Goal: Information Seeking & Learning: Learn about a topic

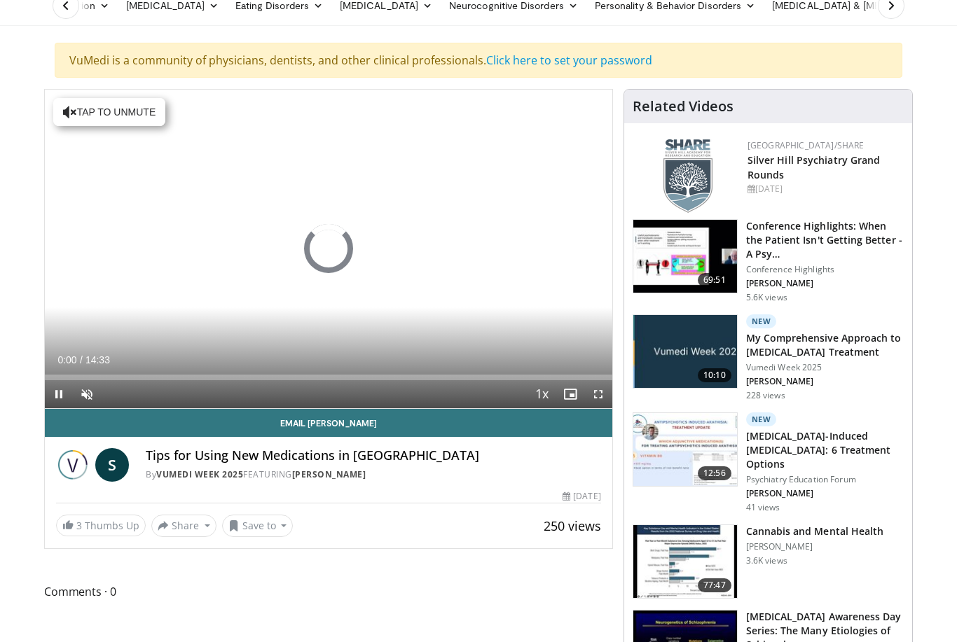
scroll to position [105, 0]
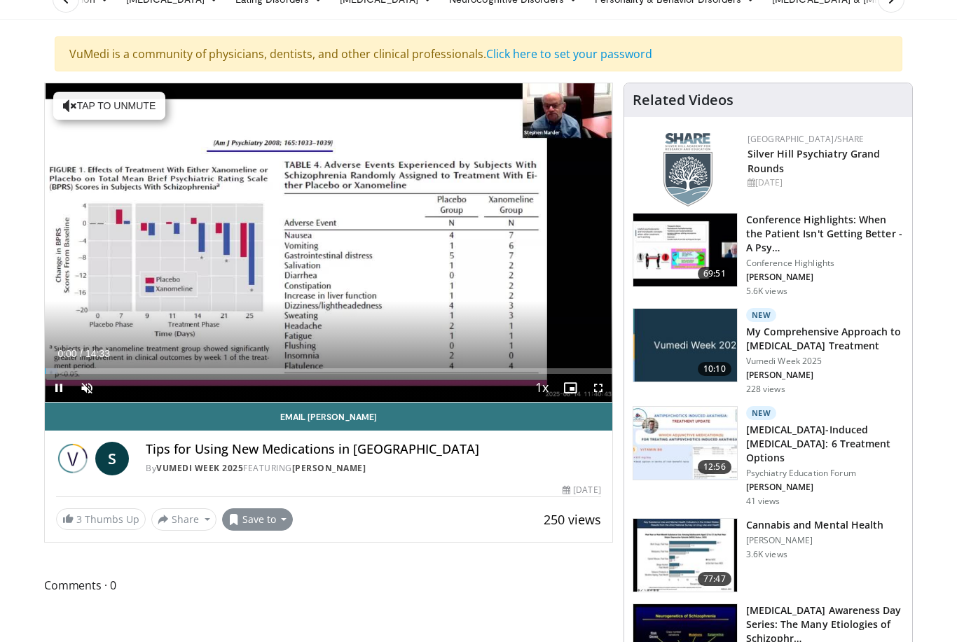
click at [277, 509] on button "Save to" at bounding box center [257, 520] width 71 height 22
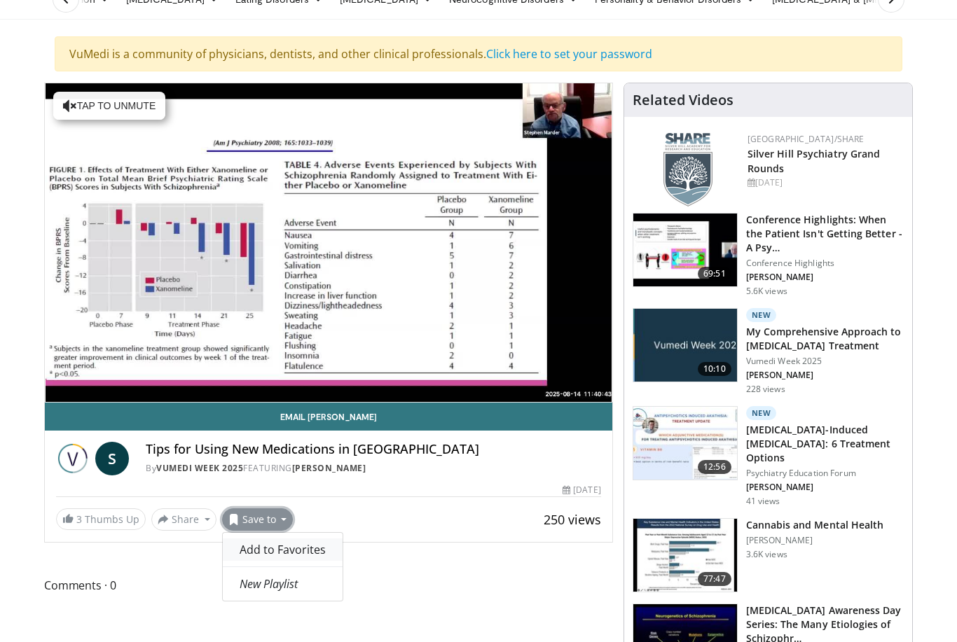
click at [287, 542] on span "Add to Favorites" at bounding box center [283, 549] width 86 height 15
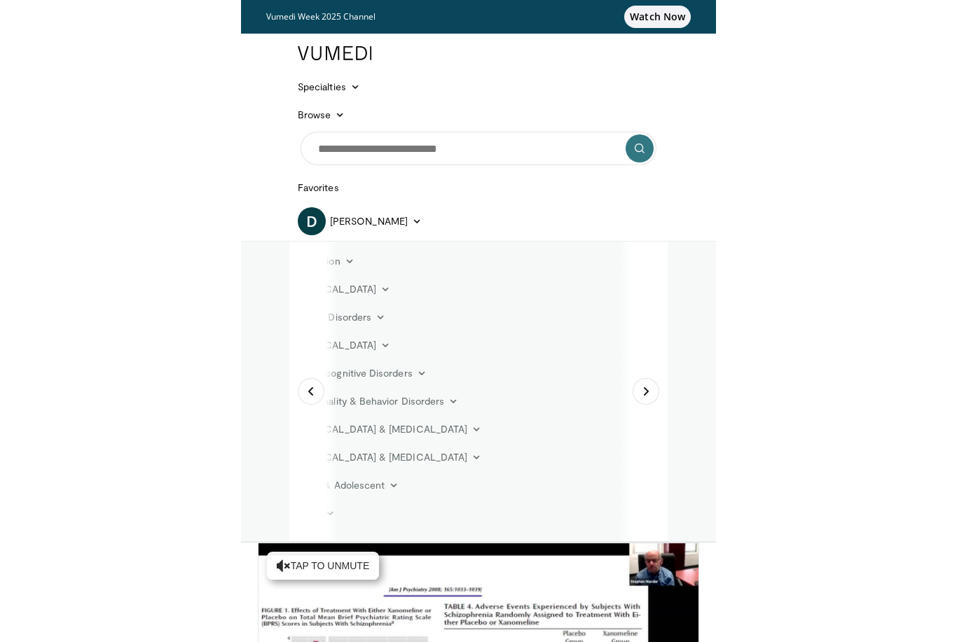
scroll to position [99, 0]
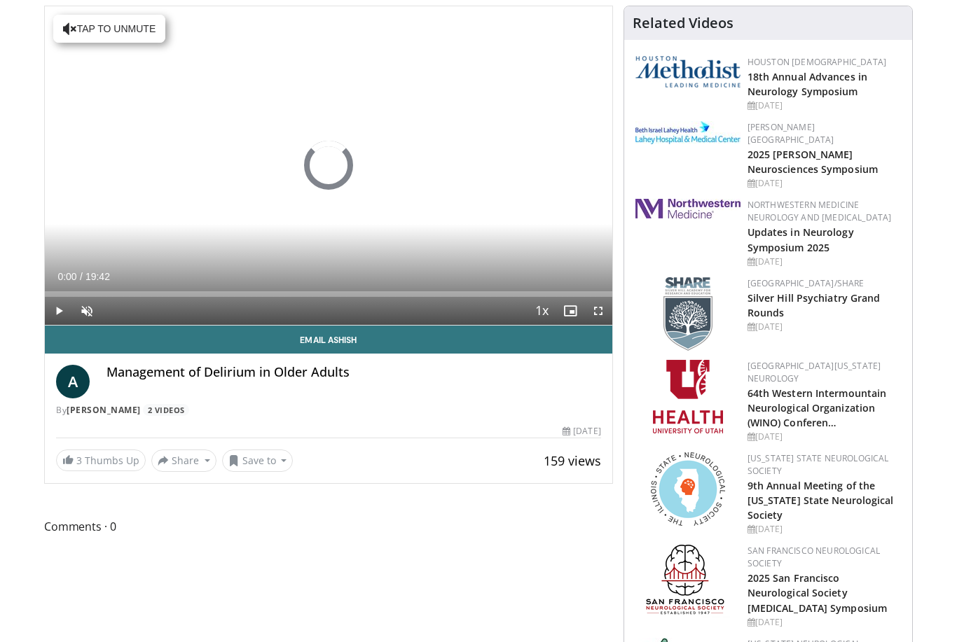
scroll to position [182, 0]
click at [283, 462] on button "Save to" at bounding box center [257, 461] width 71 height 22
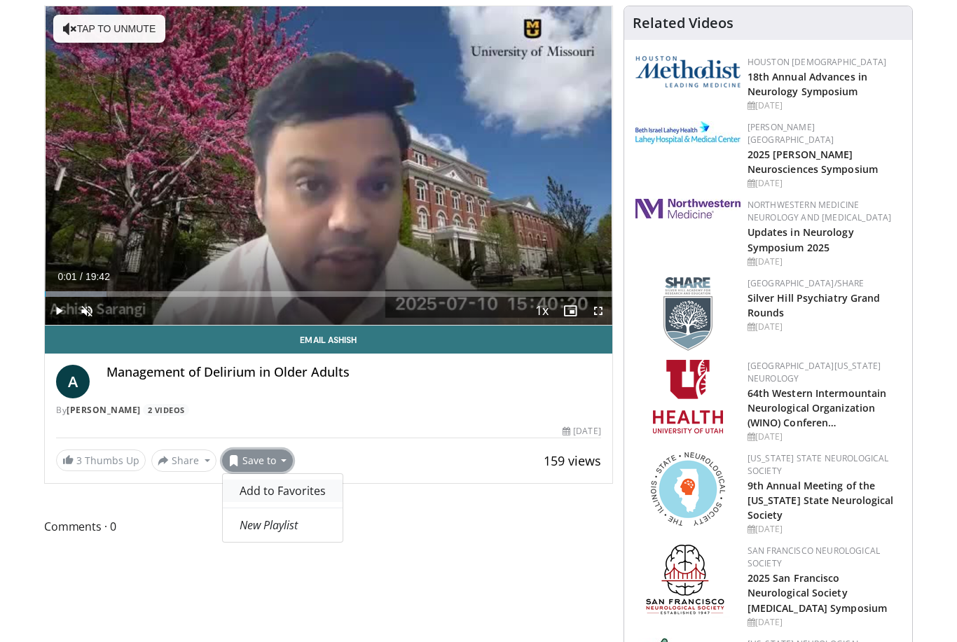
scroll to position [82, 0]
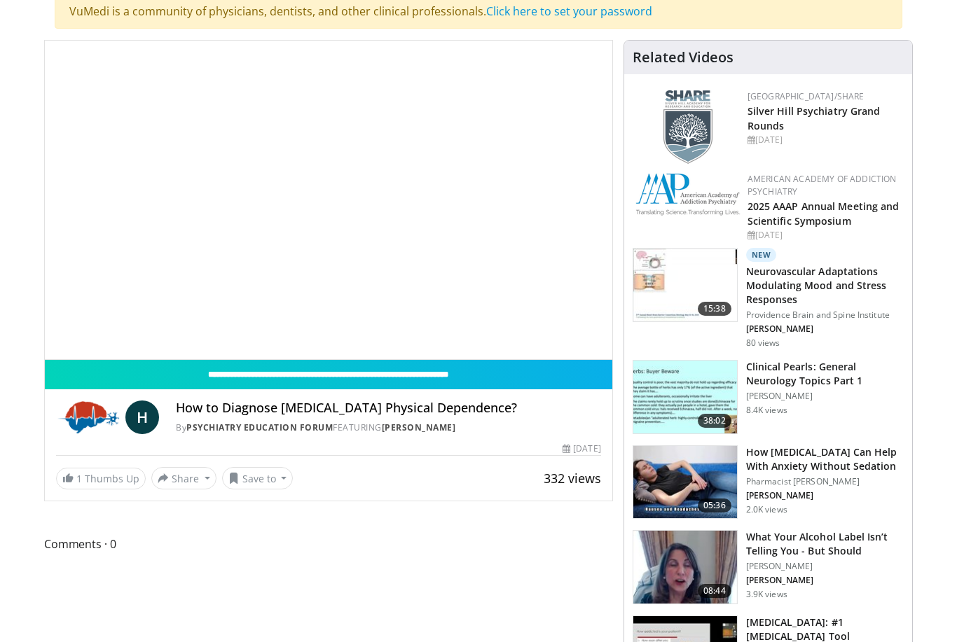
scroll to position [163, 0]
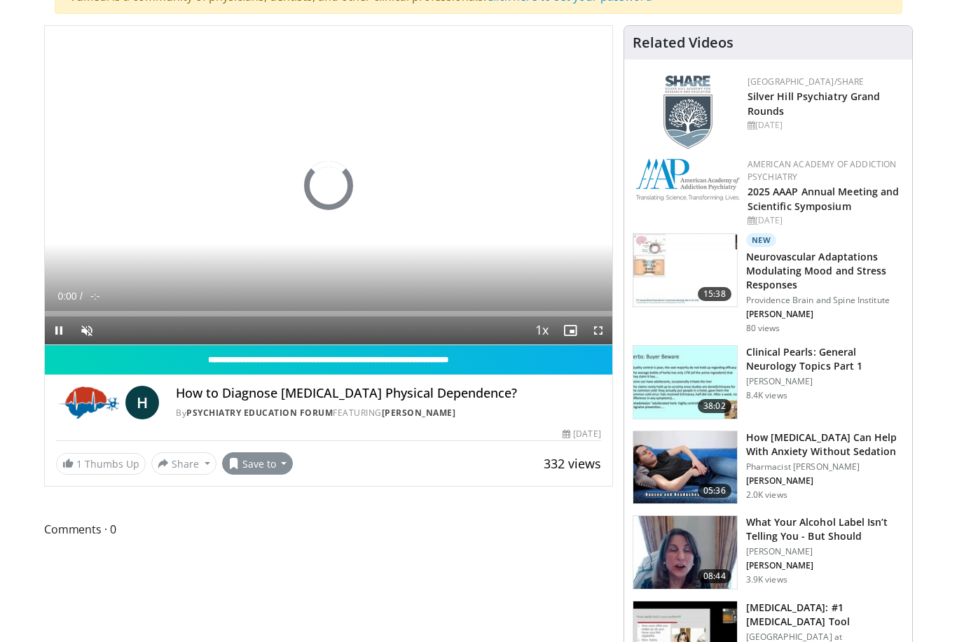
click at [277, 469] on button "Save to" at bounding box center [257, 464] width 71 height 22
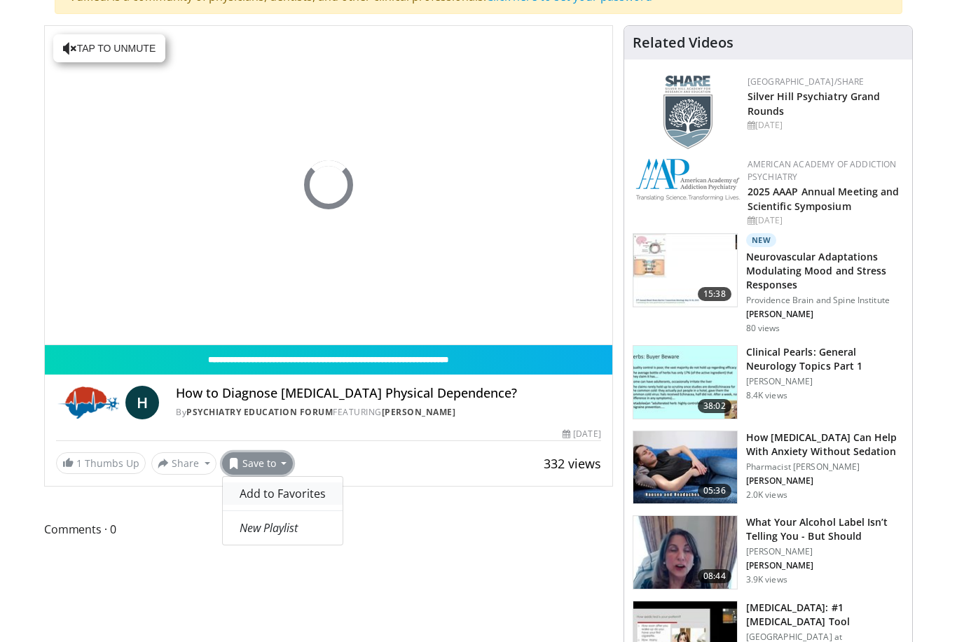
click at [273, 488] on span "Add to Favorites" at bounding box center [283, 493] width 86 height 15
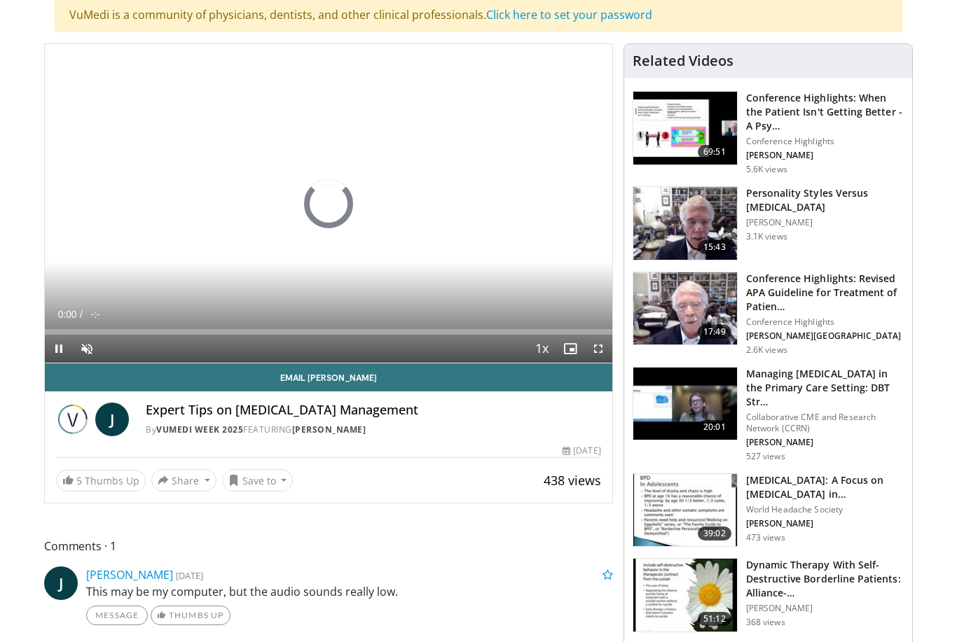
scroll to position [155, 0]
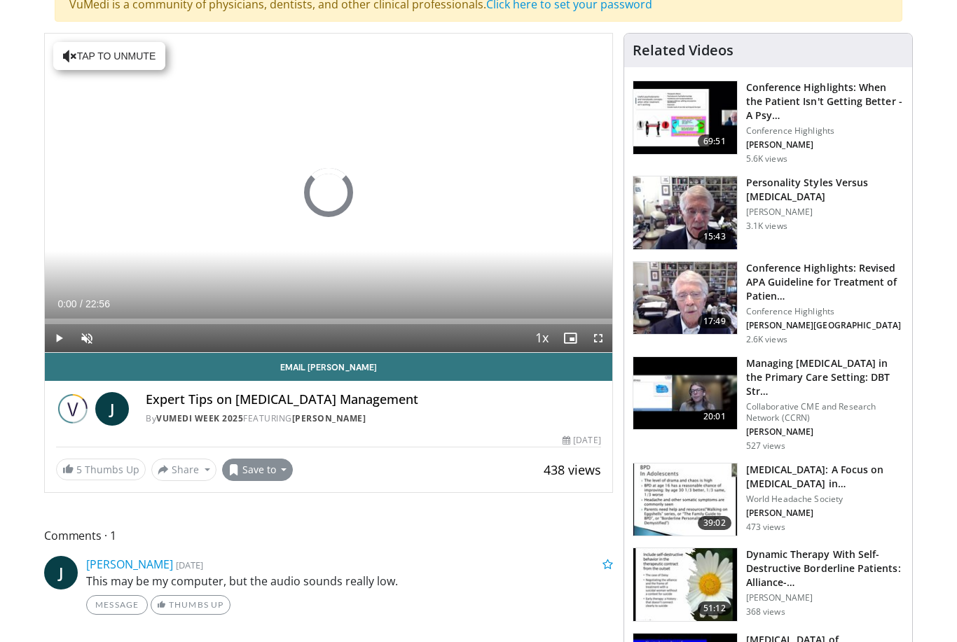
click at [275, 462] on button "Save to" at bounding box center [257, 470] width 71 height 22
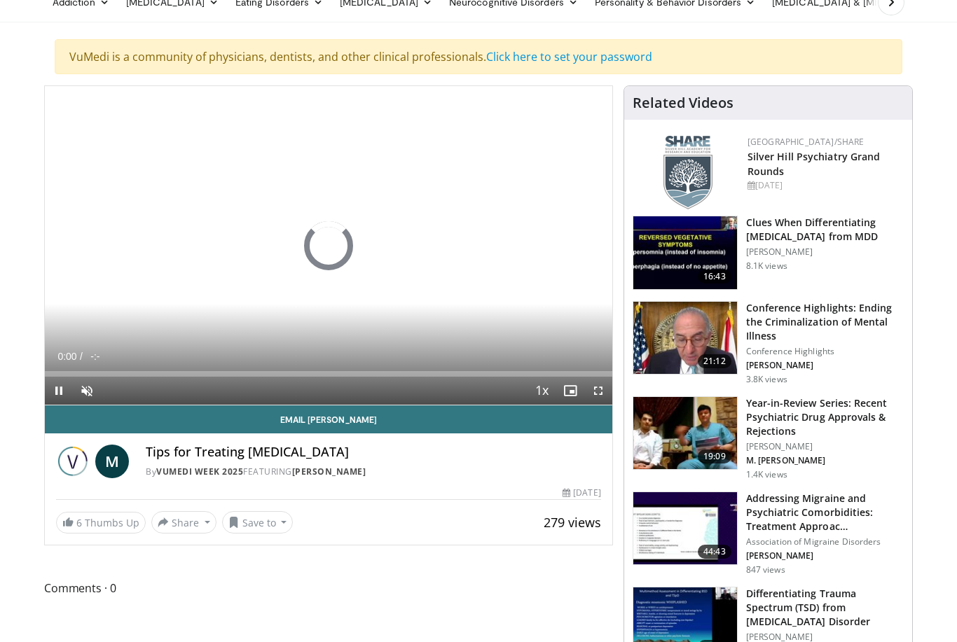
scroll to position [102, 0]
click at [272, 518] on button "Save to" at bounding box center [257, 522] width 71 height 22
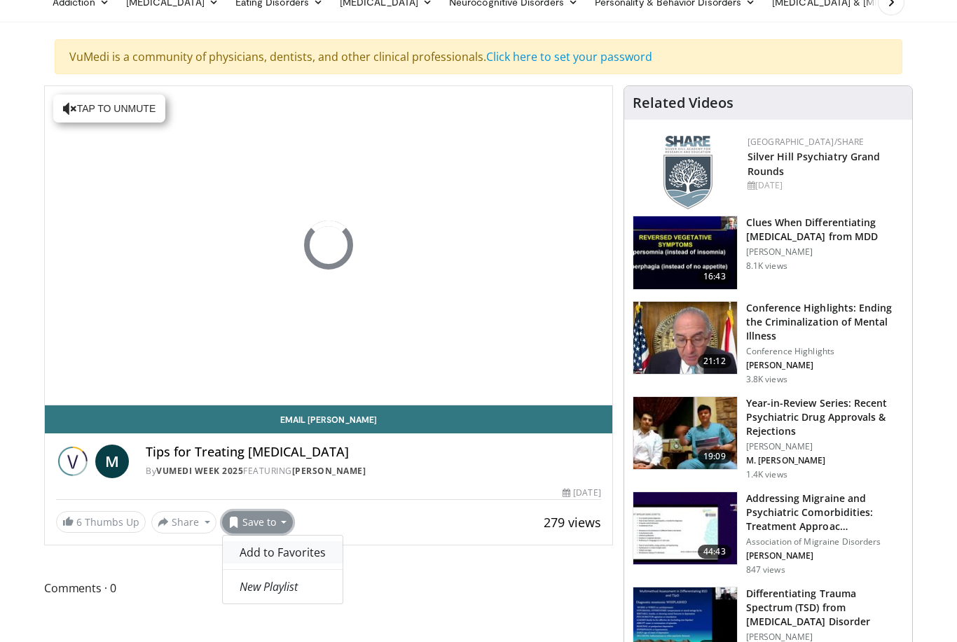
click at [283, 559] on span "Add to Favorites" at bounding box center [283, 552] width 86 height 15
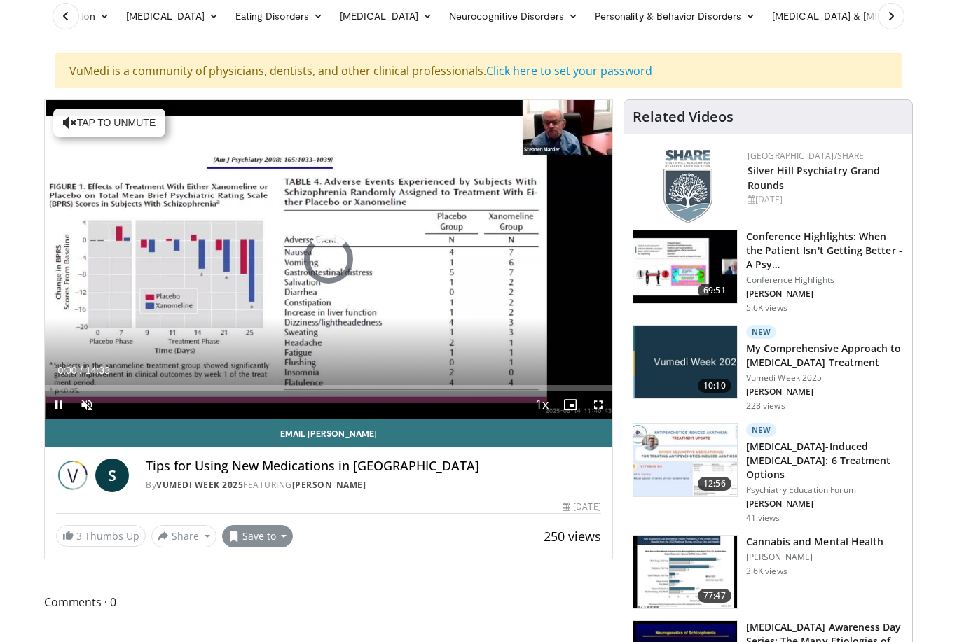
click at [275, 539] on button "Save to" at bounding box center [257, 537] width 71 height 22
click at [303, 559] on span "Remove from Favorites" at bounding box center [301, 566] width 123 height 15
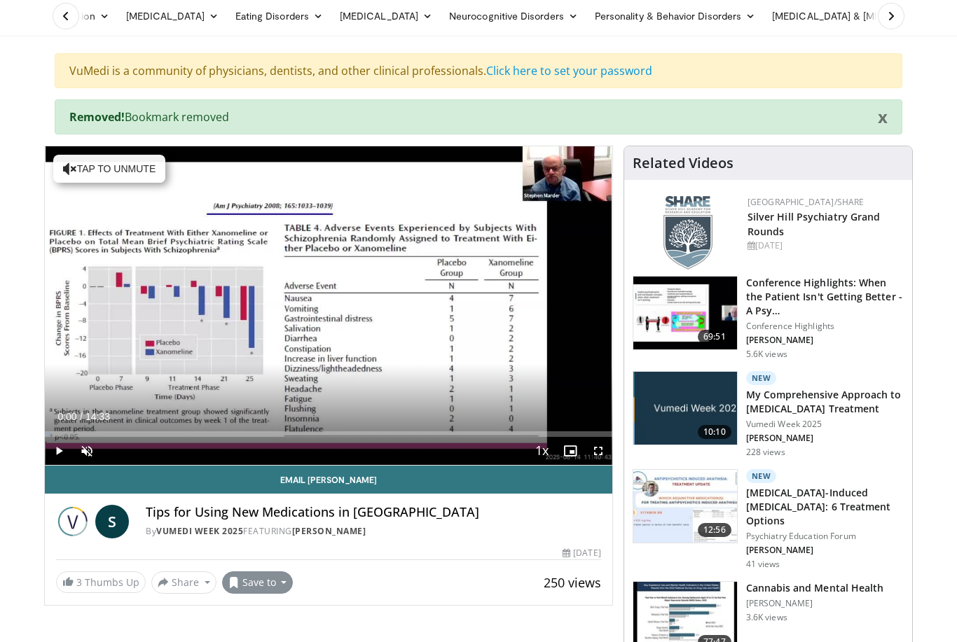
click at [277, 584] on button "Save to" at bounding box center [257, 583] width 71 height 22
click at [296, 617] on span "Add to Favorites" at bounding box center [283, 612] width 86 height 15
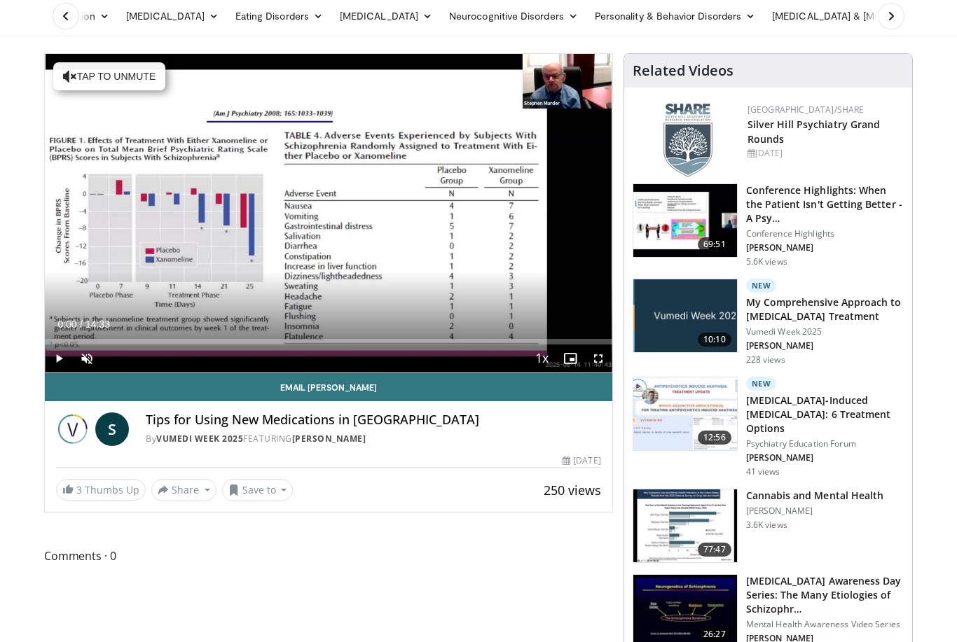
click at [67, 11] on icon at bounding box center [66, 16] width 14 height 14
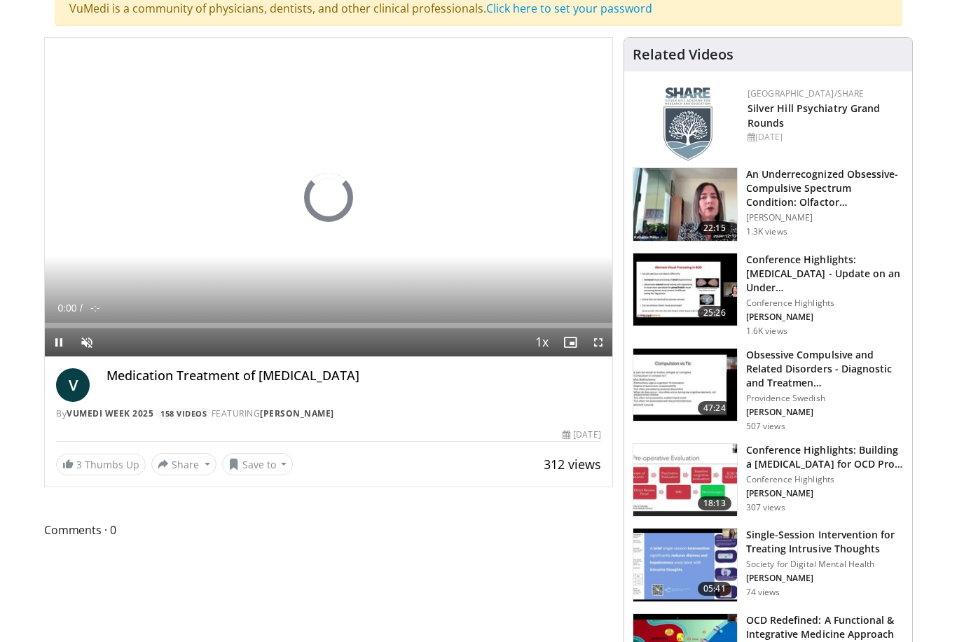
scroll to position [151, 0]
click at [278, 459] on button "Save to" at bounding box center [257, 464] width 71 height 22
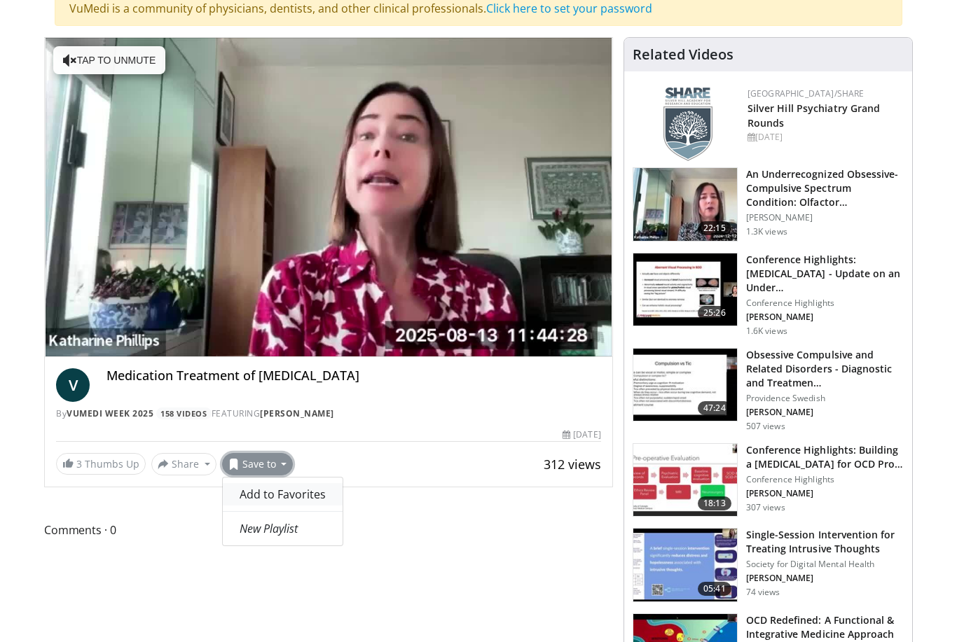
click at [279, 497] on span "Add to Favorites" at bounding box center [283, 494] width 86 height 15
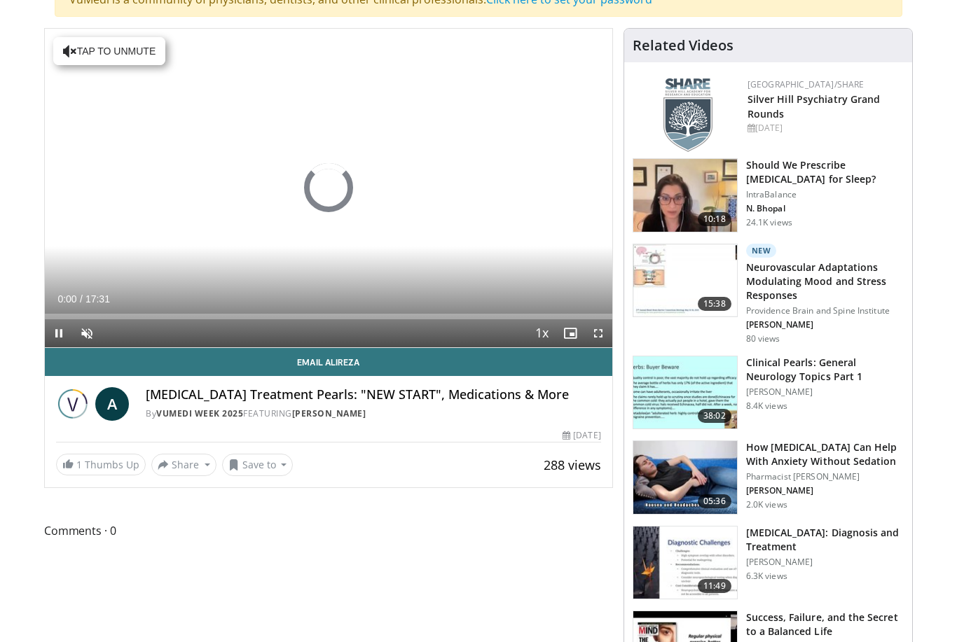
scroll to position [160, 0]
click at [273, 461] on button "Save to" at bounding box center [257, 465] width 71 height 22
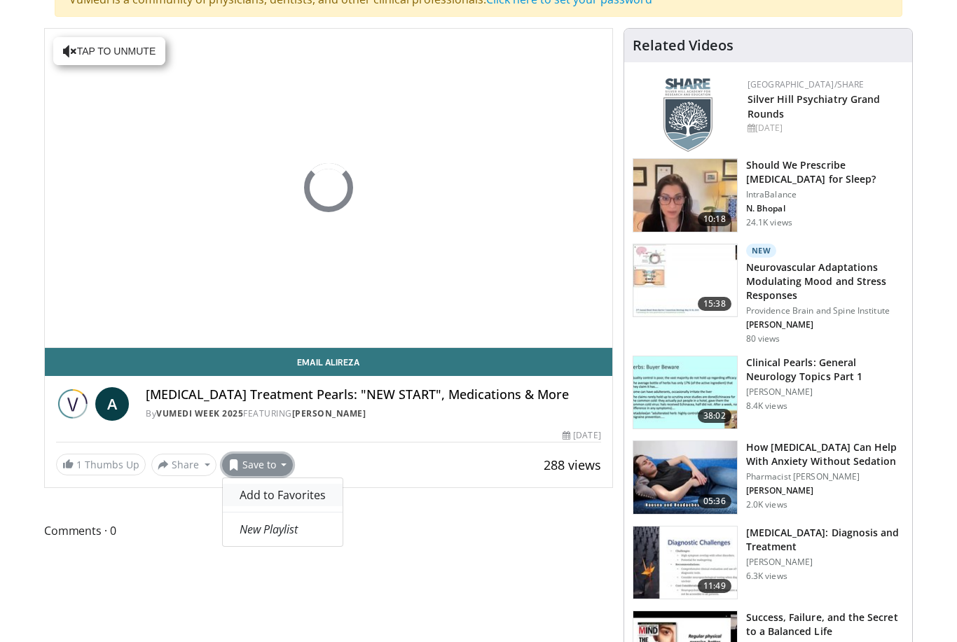
click at [287, 491] on span "Add to Favorites" at bounding box center [283, 495] width 86 height 15
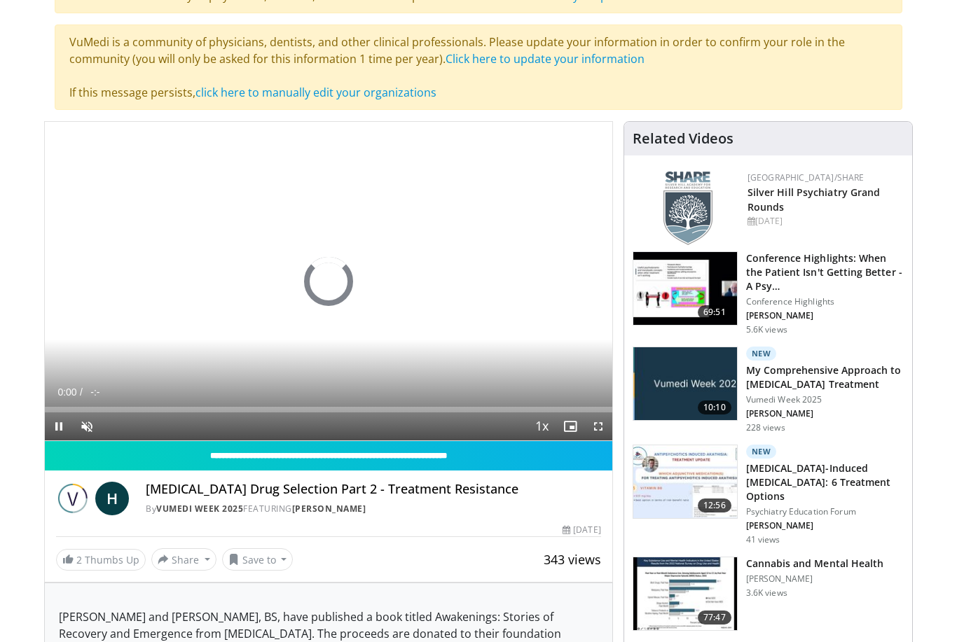
scroll to position [166, 0]
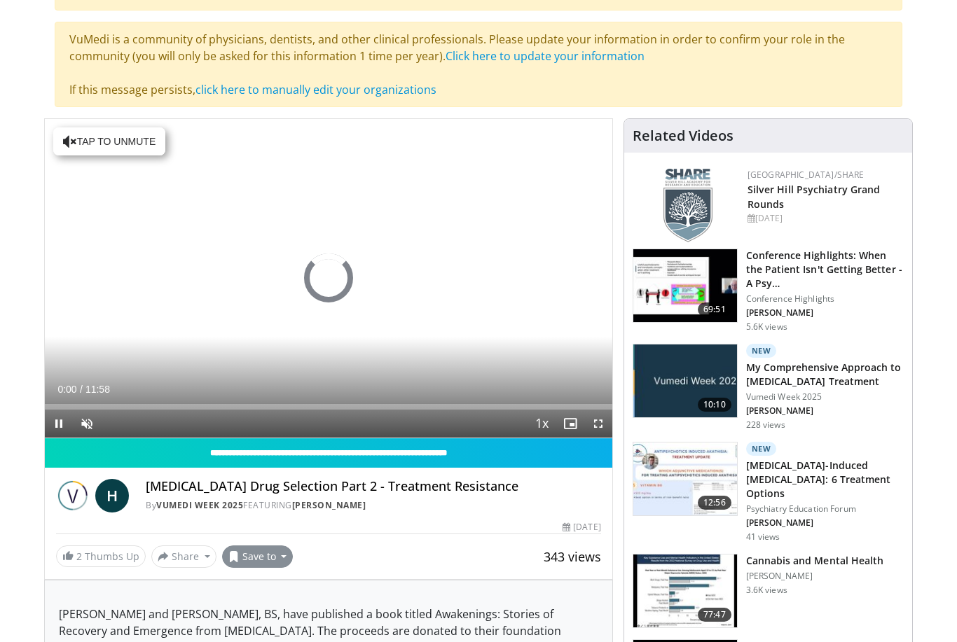
click at [278, 558] on button "Save to" at bounding box center [257, 557] width 71 height 22
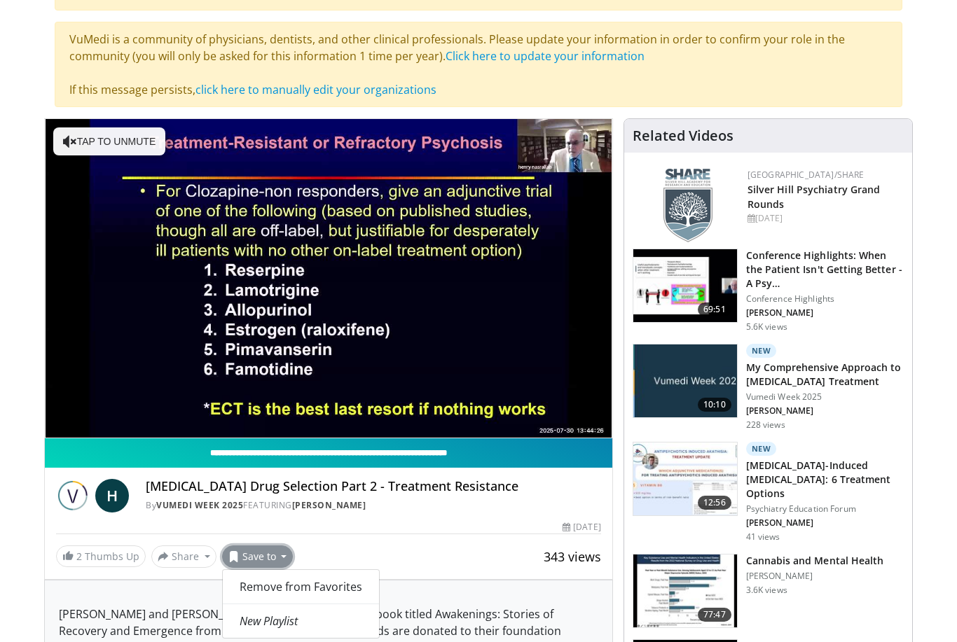
click at [339, 466] on input "**********" at bounding box center [328, 453] width 567 height 29
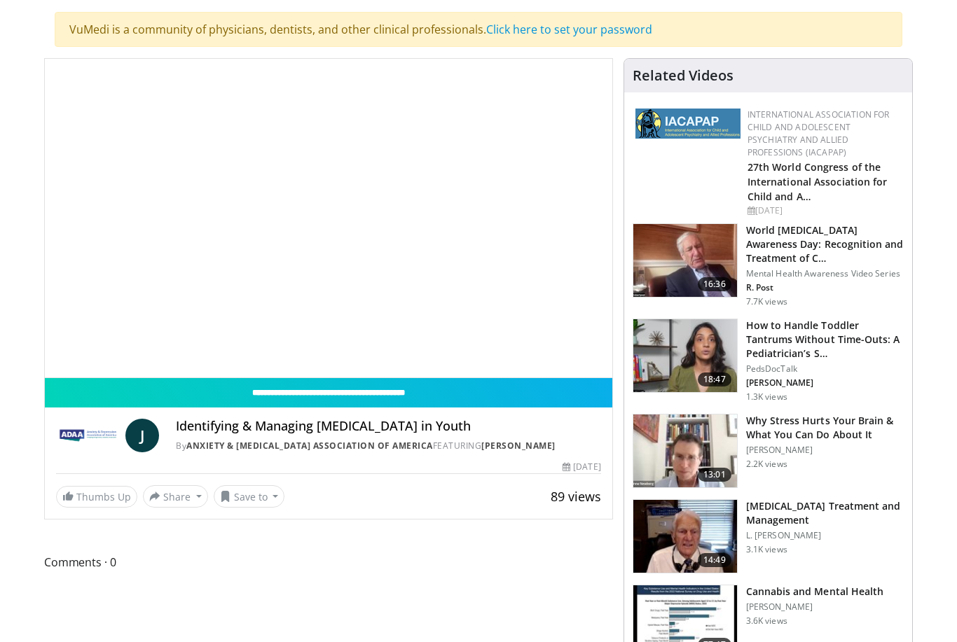
scroll to position [152, 0]
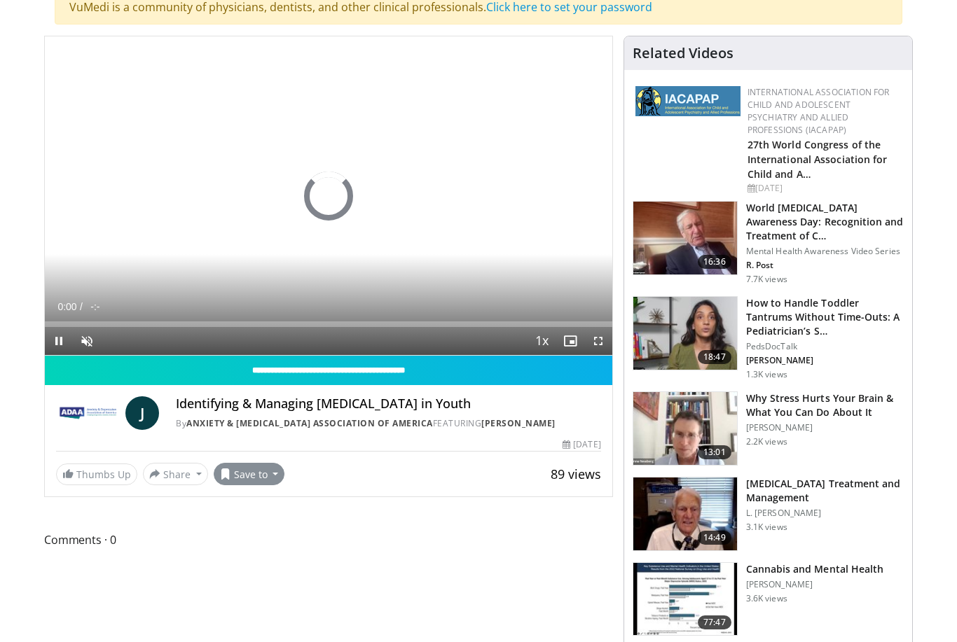
click at [268, 473] on button "Save to" at bounding box center [249, 474] width 71 height 22
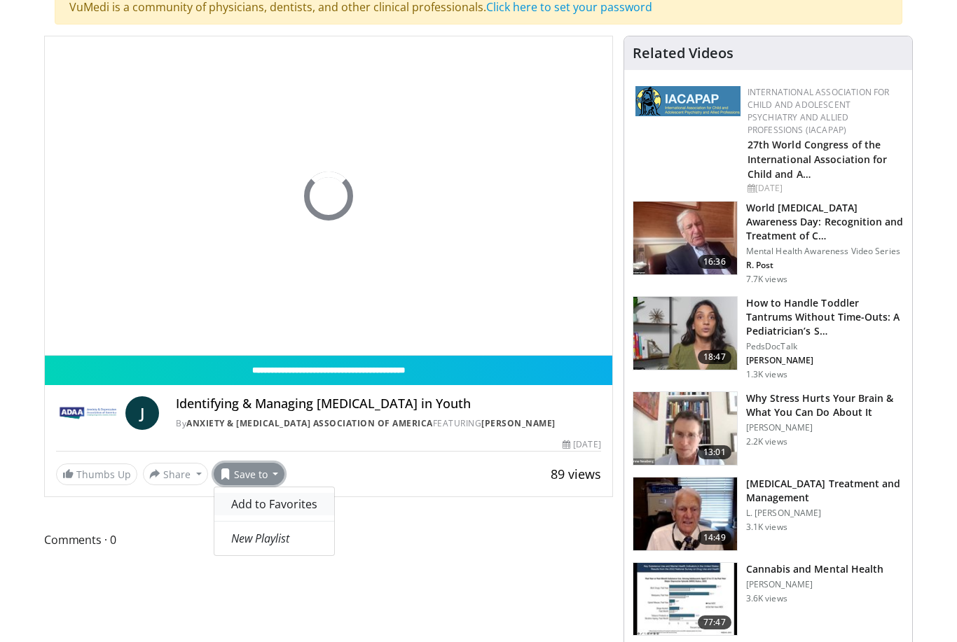
click at [282, 501] on span "Add to Favorites" at bounding box center [274, 504] width 86 height 15
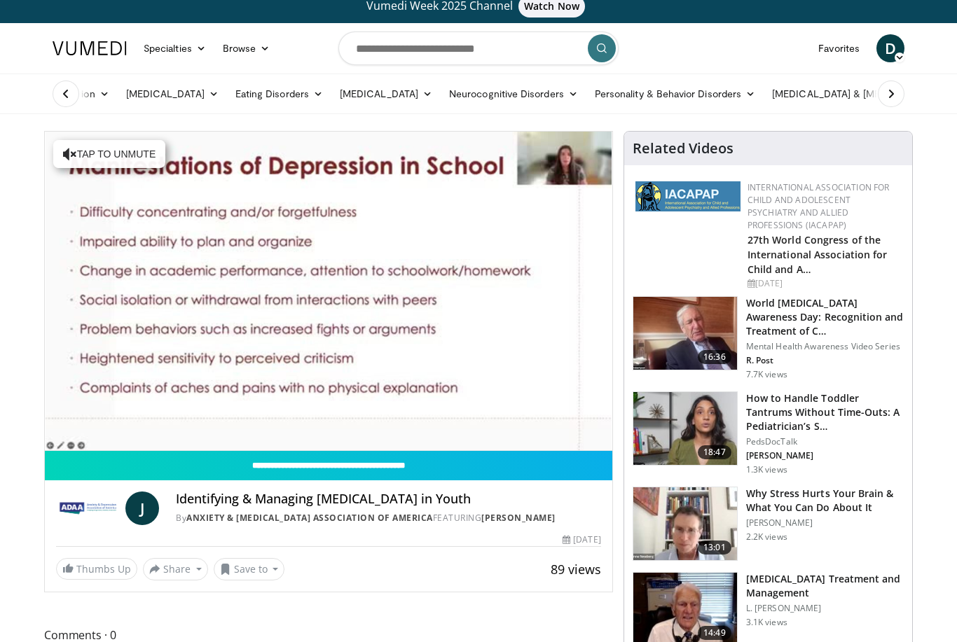
scroll to position [0, 0]
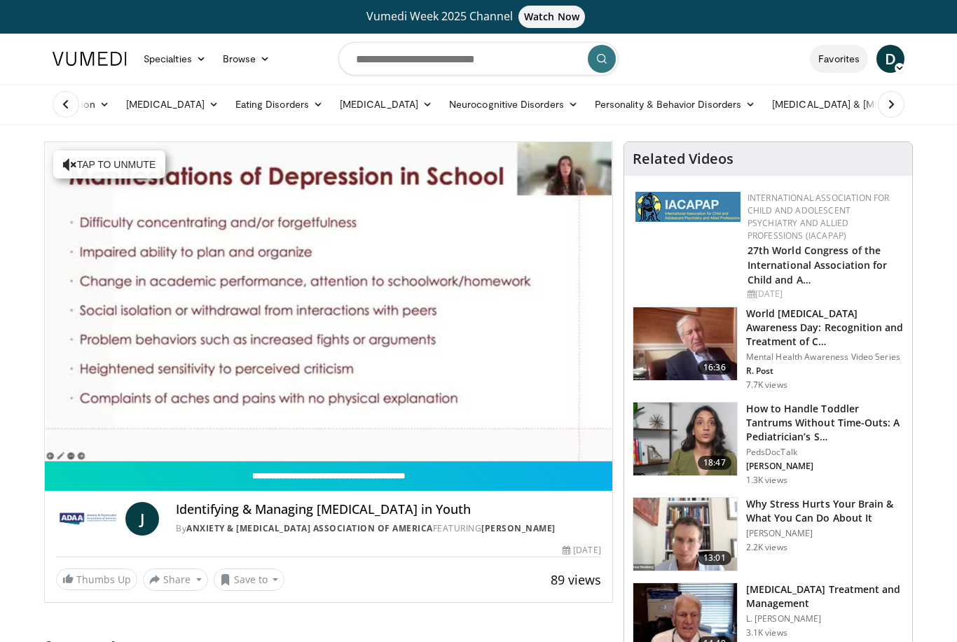
click at [834, 60] on link "Favorites" at bounding box center [839, 59] width 58 height 28
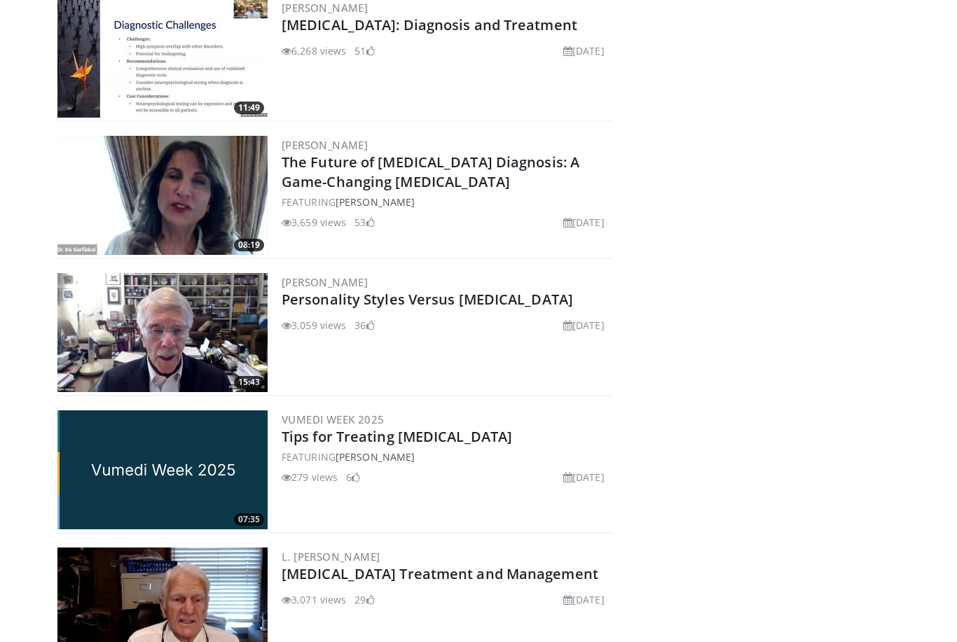
scroll to position [815, 0]
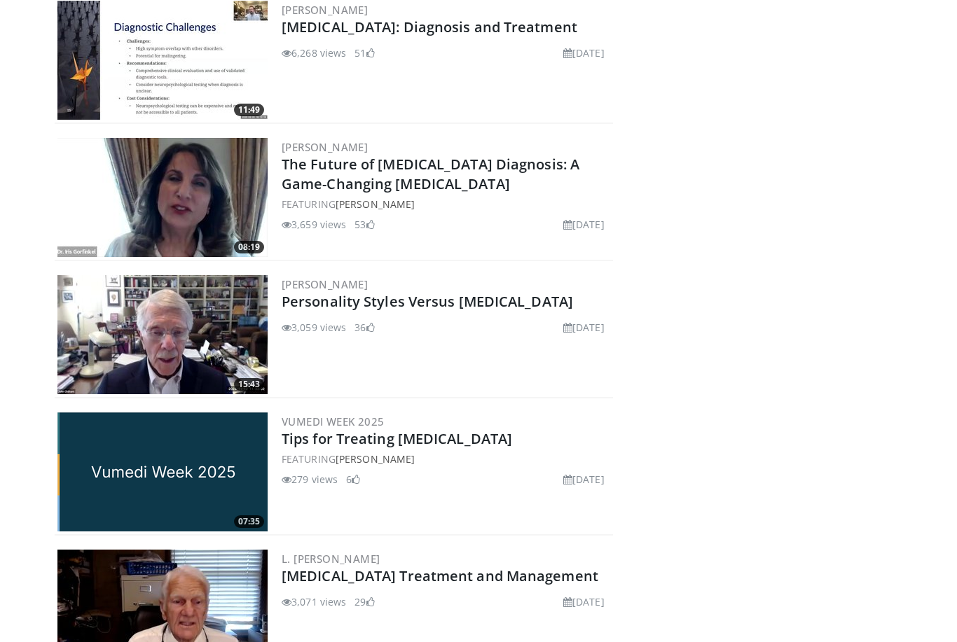
click at [192, 338] on img at bounding box center [162, 335] width 210 height 119
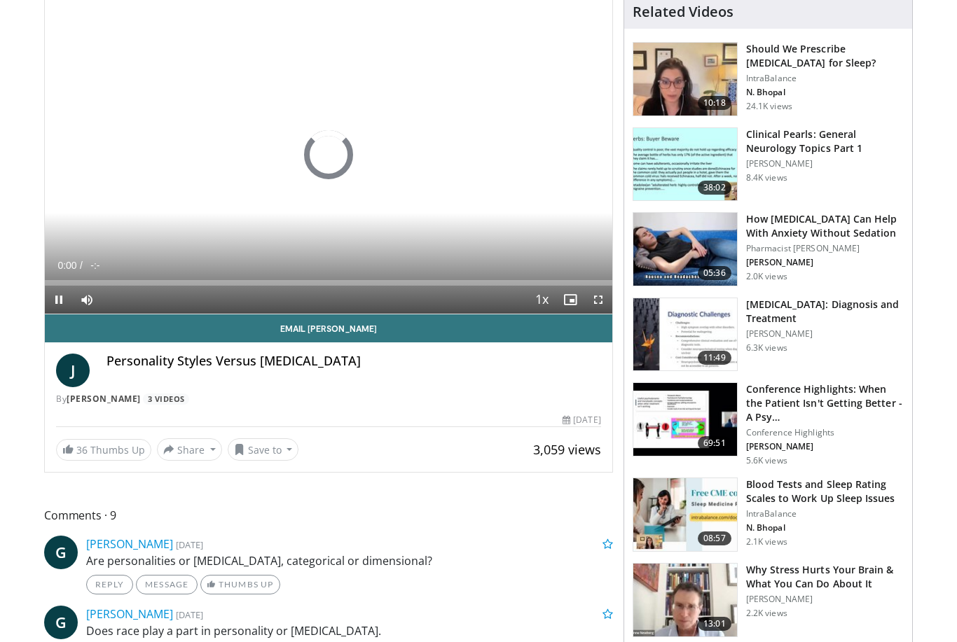
scroll to position [160, 0]
click at [280, 446] on button "Save to" at bounding box center [263, 450] width 71 height 22
click at [308, 471] on link "Remove from Favorites" at bounding box center [306, 480] width 156 height 22
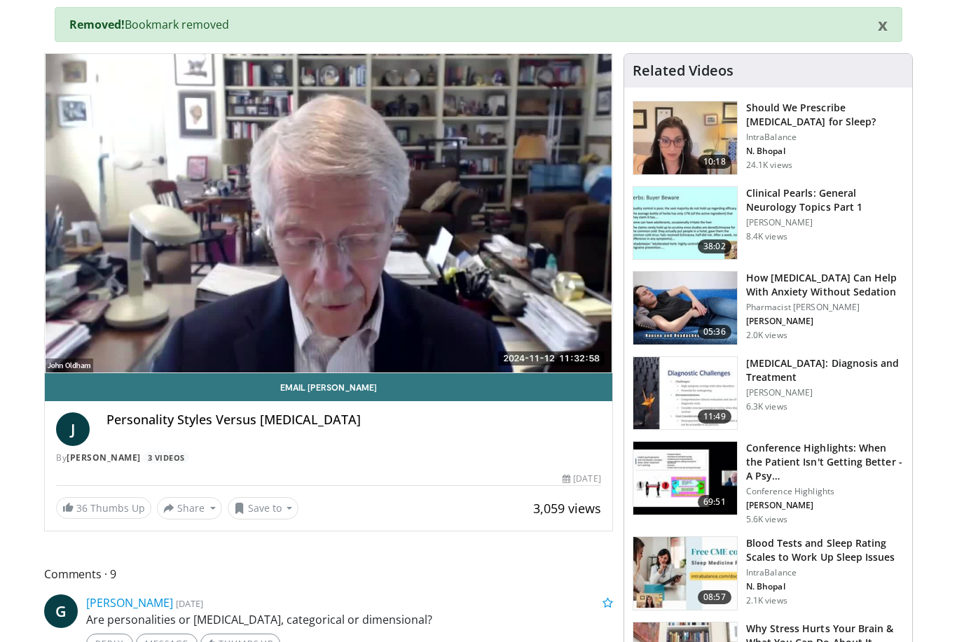
scroll to position [0, 0]
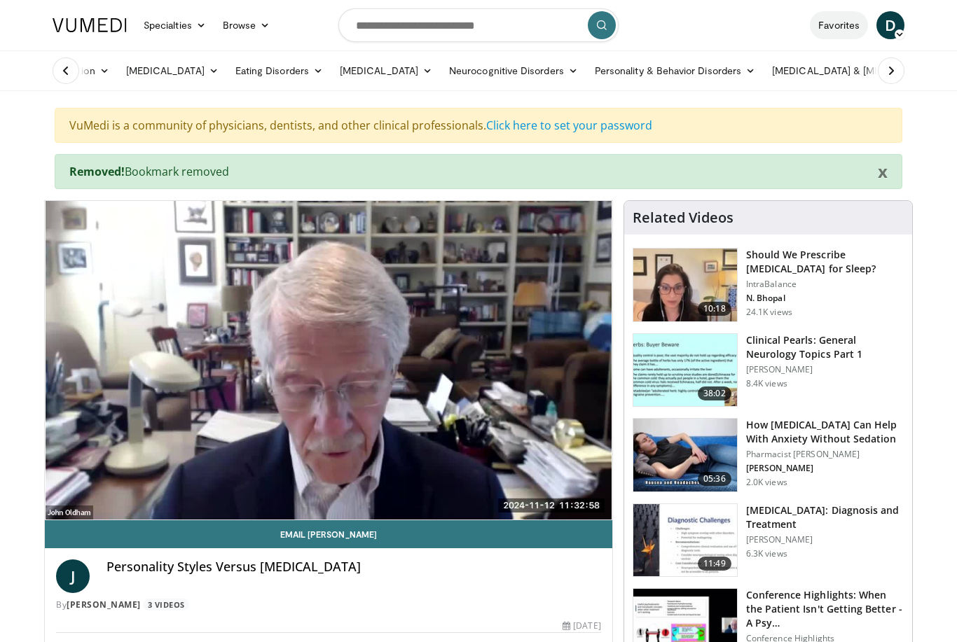
click at [832, 28] on link "Favorites" at bounding box center [839, 25] width 58 height 28
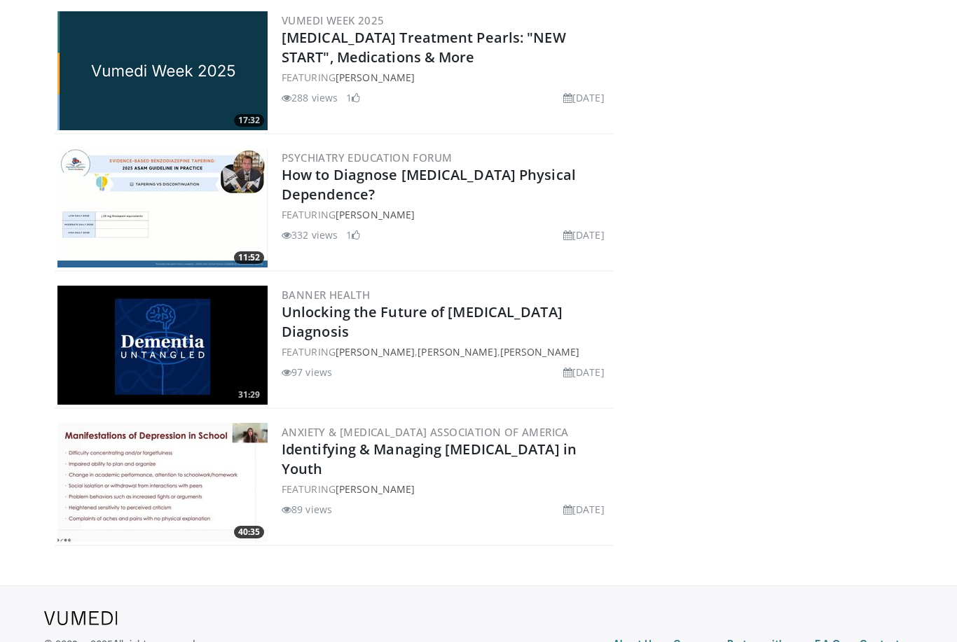
scroll to position [2565, 0]
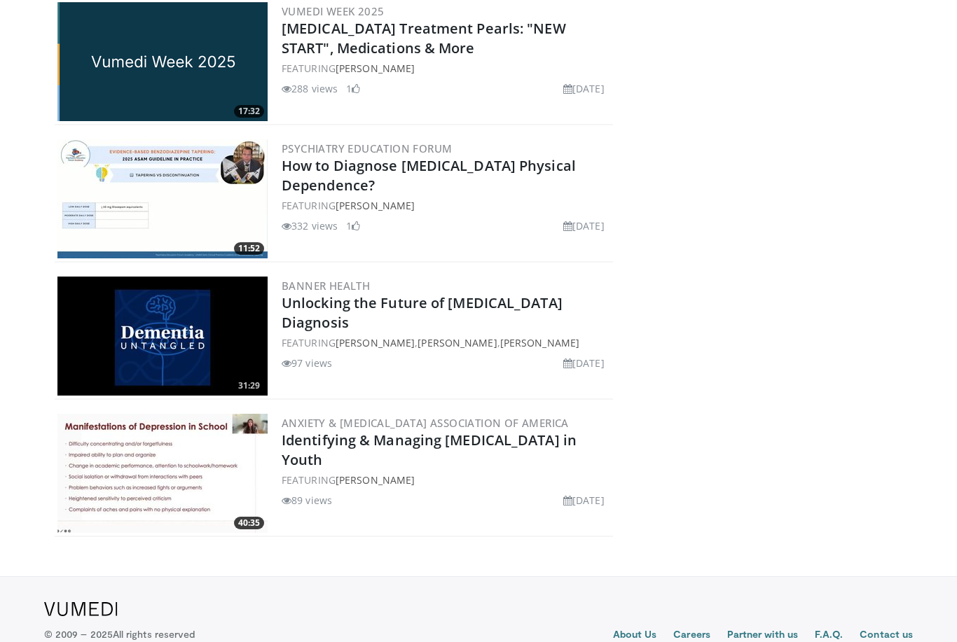
click at [434, 196] on div "Psychiatry Education Forum How to Diagnose Benzodiazepine Physical Dependence? …" at bounding box center [446, 198] width 329 height 119
click at [348, 177] on link "How to Diagnose Benzodiazepine Physical Dependence?" at bounding box center [429, 175] width 294 height 39
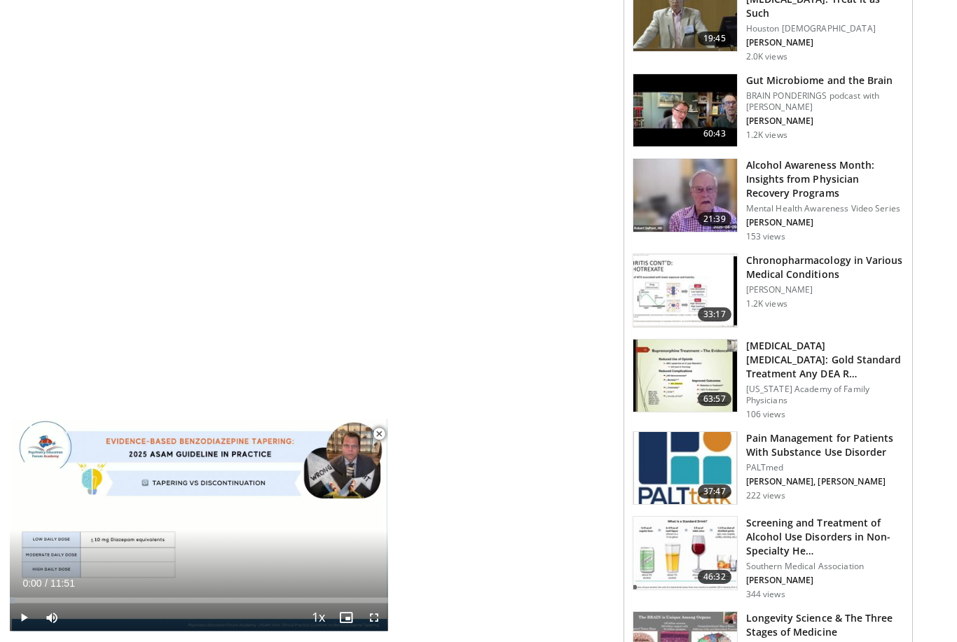
scroll to position [1120, 0]
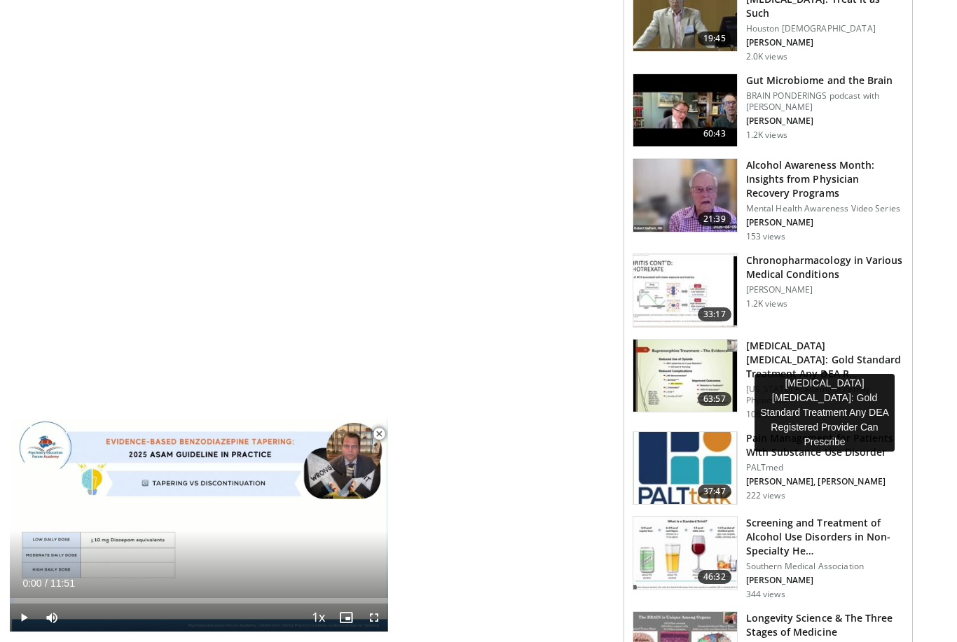
click at [820, 366] on h3 "[MEDICAL_DATA] [MEDICAL_DATA]: Gold Standard Treatment Any DEA R…" at bounding box center [825, 360] width 158 height 42
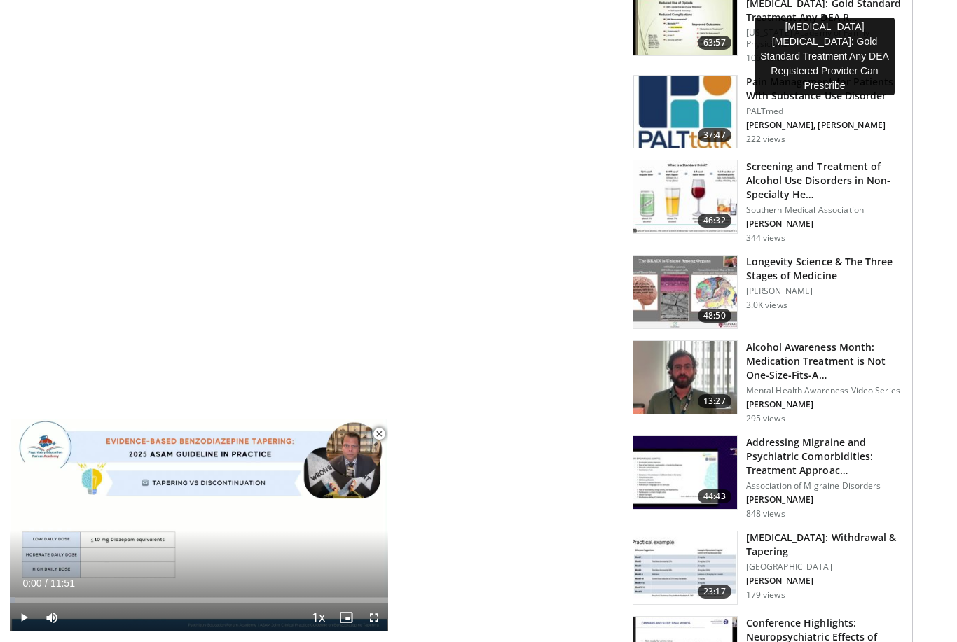
scroll to position [1477, 0]
click at [807, 541] on h3 "[MEDICAL_DATA]: Withdrawal & Tapering" at bounding box center [825, 545] width 158 height 28
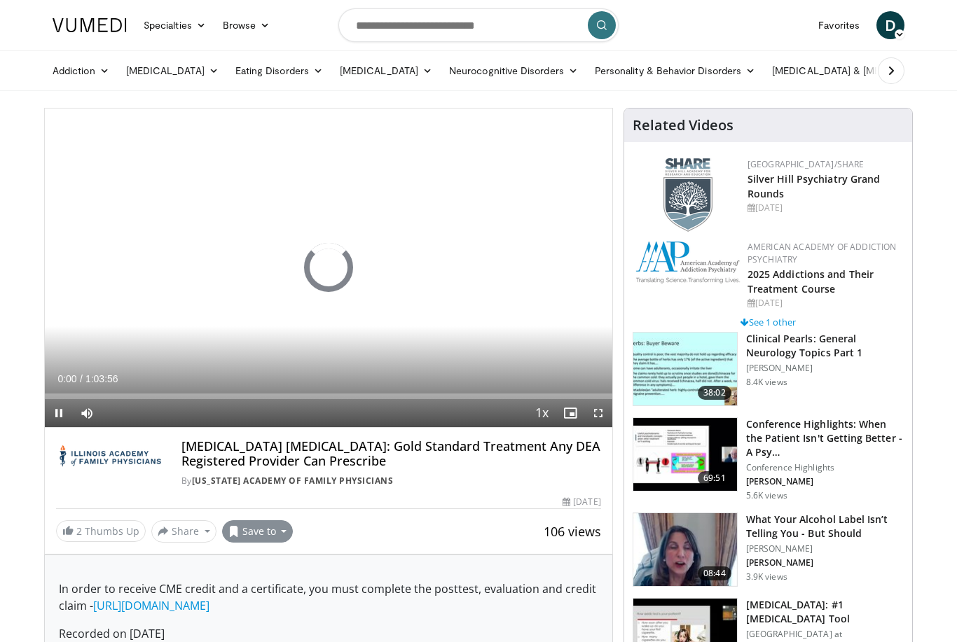
click at [275, 537] on button "Save to" at bounding box center [257, 532] width 71 height 22
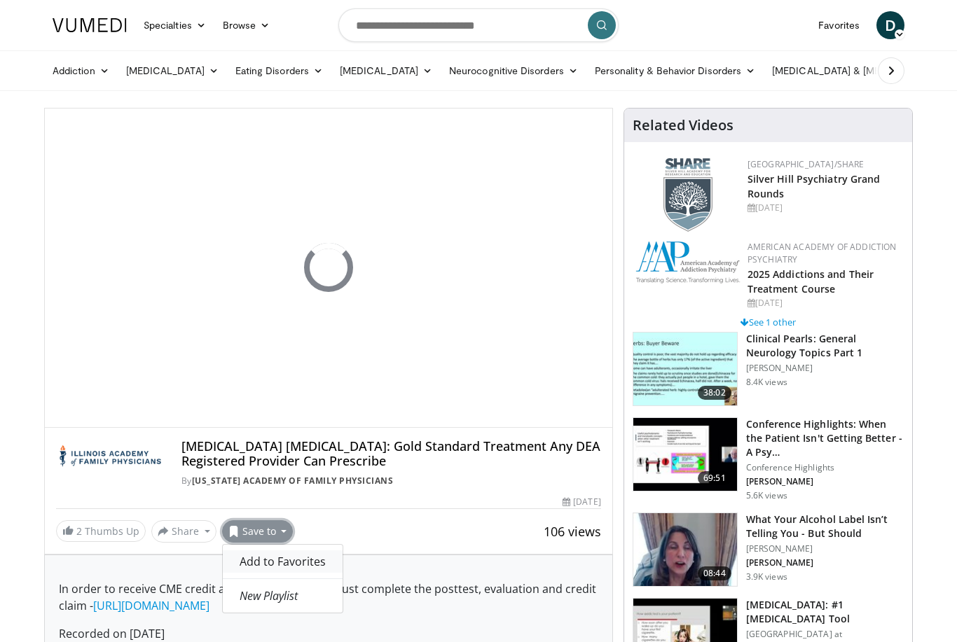
click at [295, 563] on span "Add to Favorites" at bounding box center [283, 561] width 86 height 15
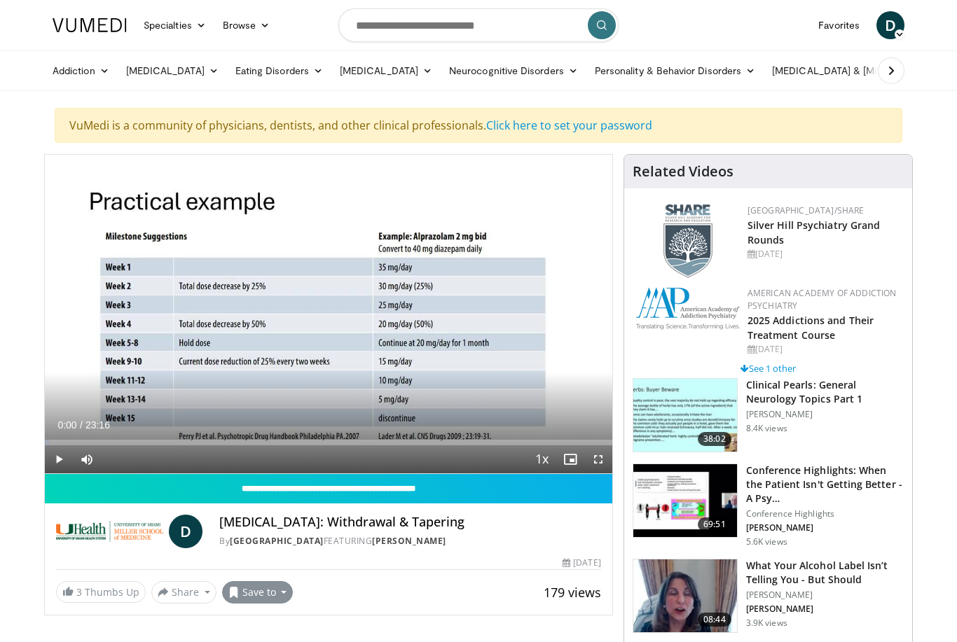
click at [280, 601] on button "Save to" at bounding box center [257, 592] width 71 height 22
click at [279, 519] on link "Add to Favorites" at bounding box center [283, 529] width 120 height 22
